Goal: Transaction & Acquisition: Purchase product/service

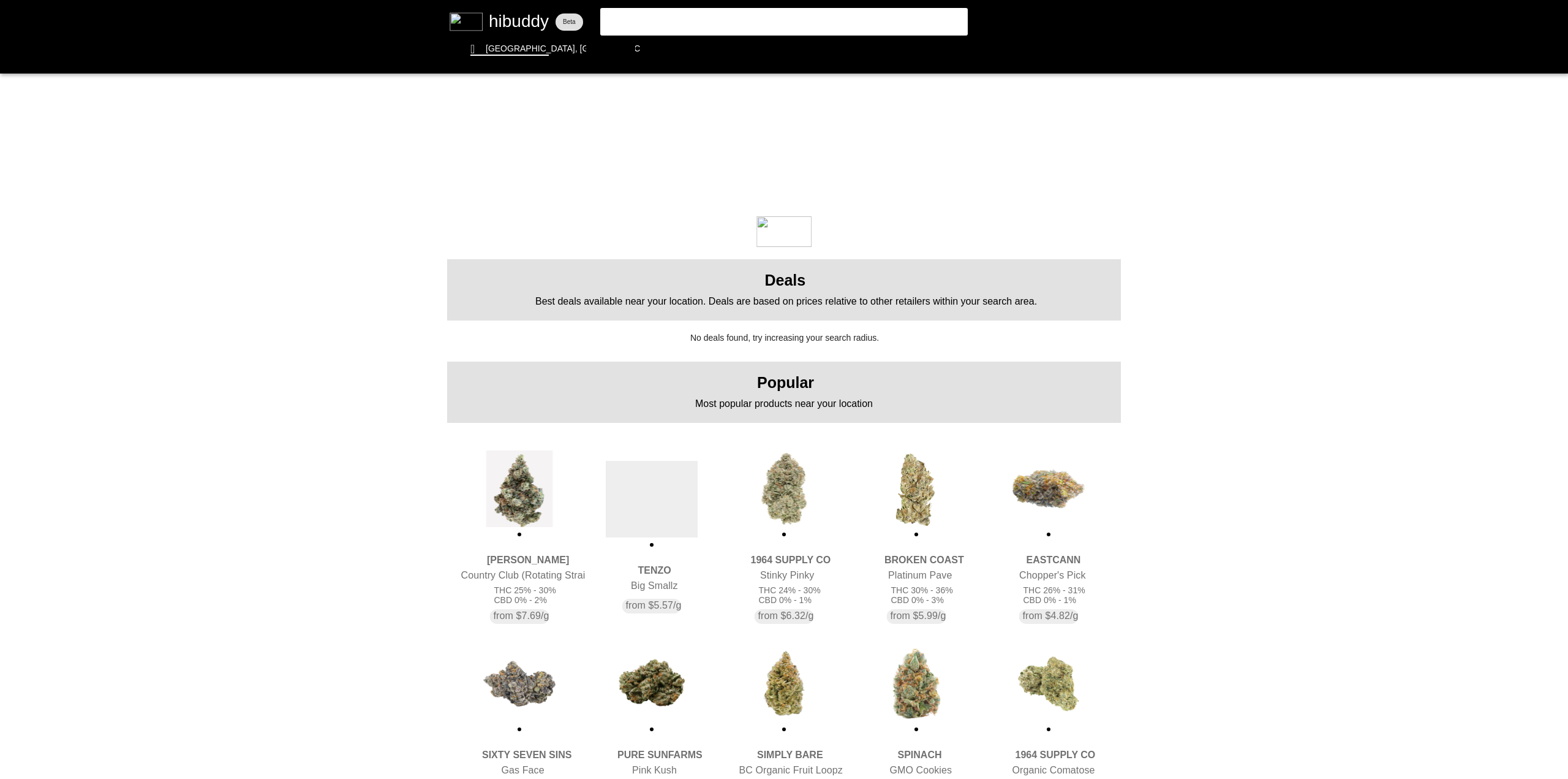
click at [640, 19] on flt-glass-pane at bounding box center [784, 390] width 1568 height 779
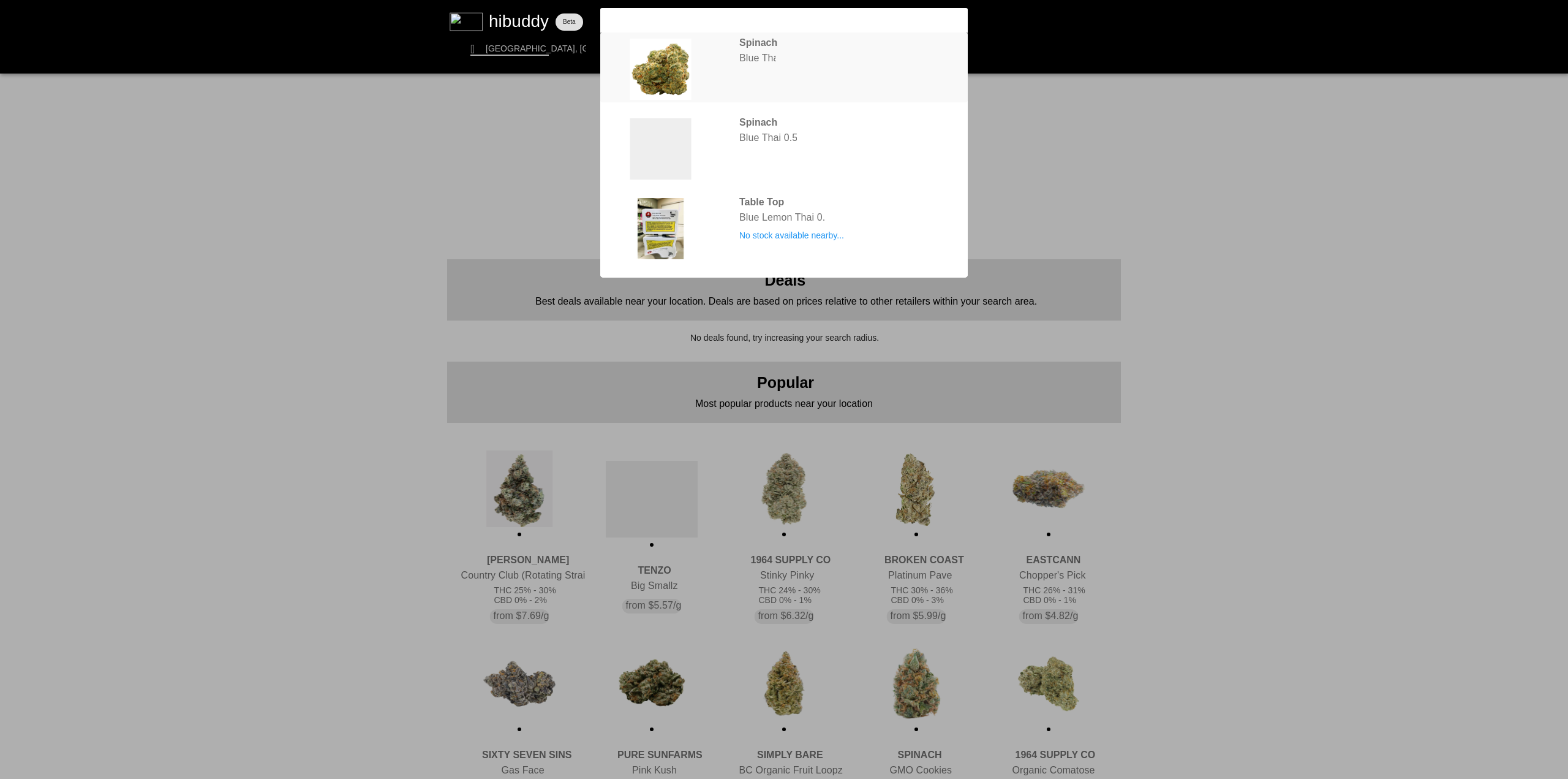
type input "blue thai"
click at [751, 65] on flt-glass-pane at bounding box center [784, 390] width 1568 height 779
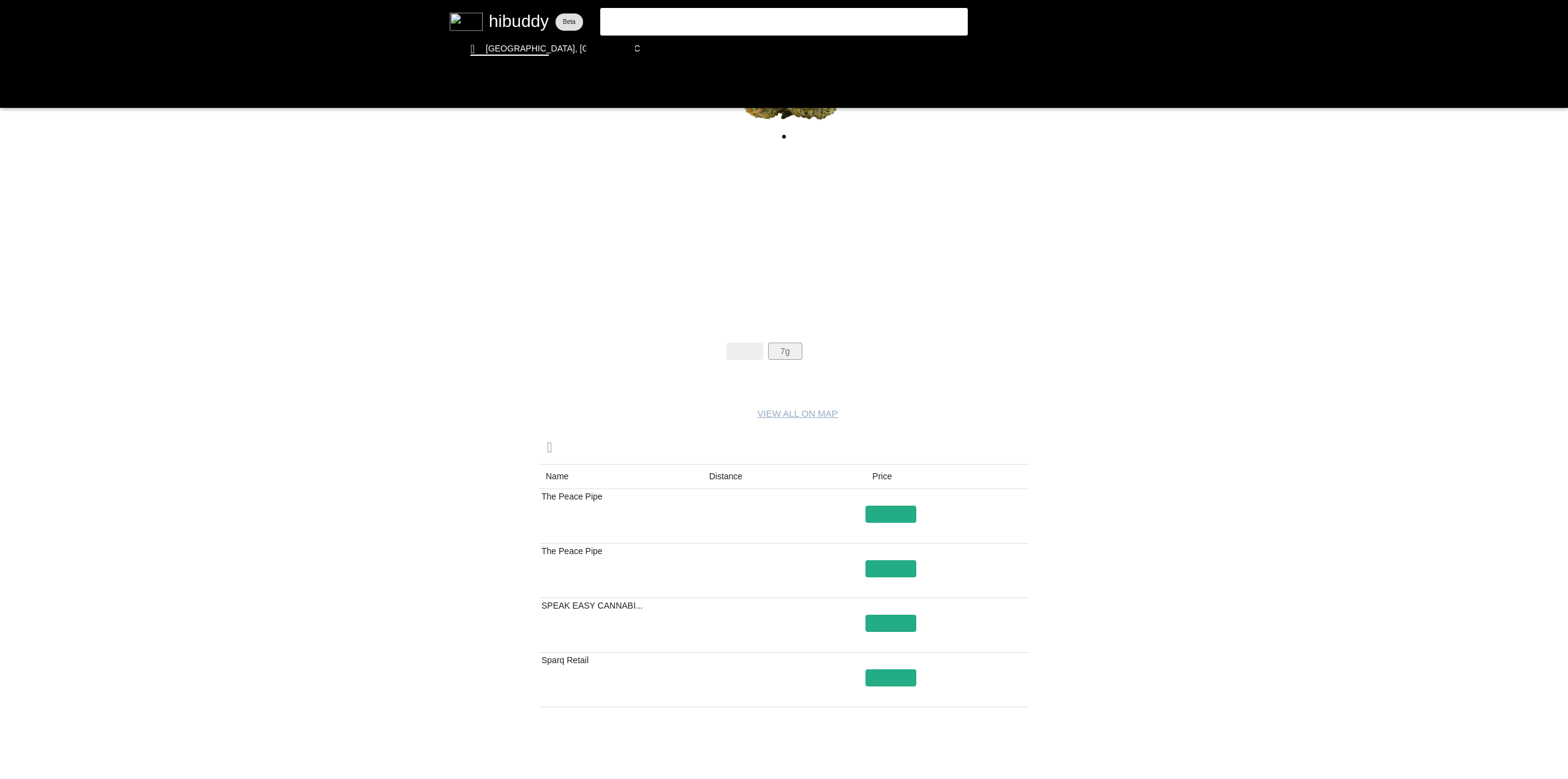
click at [779, 359] on flt-glass-pane at bounding box center [784, 390] width 1568 height 779
click at [833, 352] on flt-glass-pane at bounding box center [784, 390] width 1568 height 779
click at [1006, 765] on flt-glass-pane at bounding box center [784, 390] width 1568 height 779
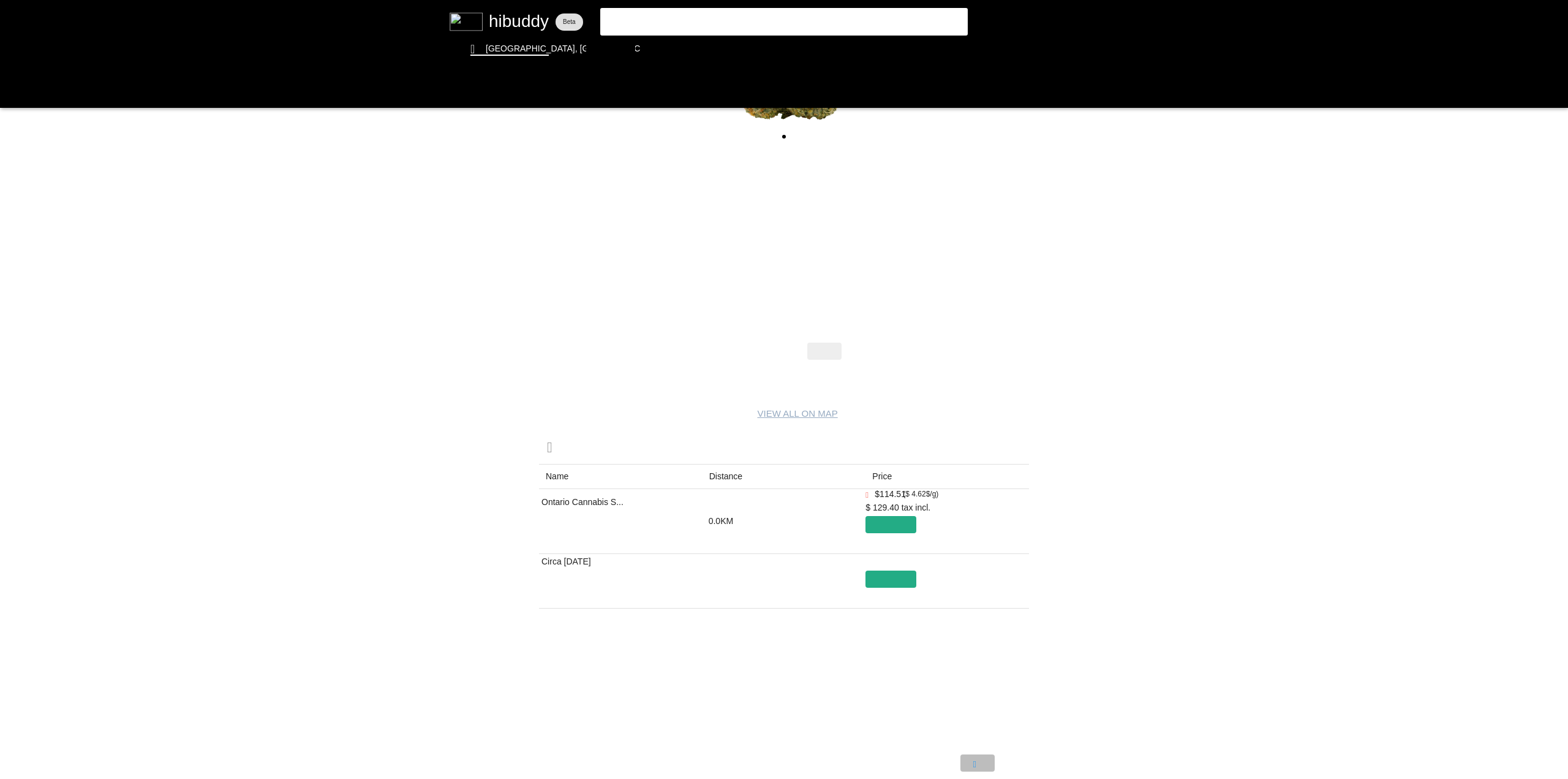
click at [977, 759] on flt-glass-pane at bounding box center [784, 390] width 1568 height 779
